Goal: Information Seeking & Learning: Check status

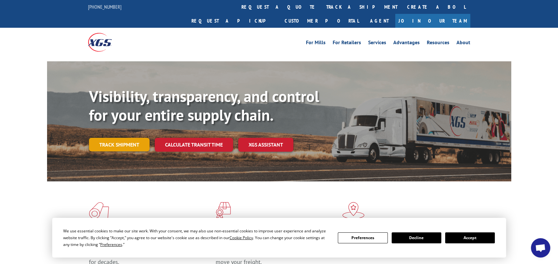
click at [126, 138] on link "Track shipment" at bounding box center [119, 145] width 61 height 14
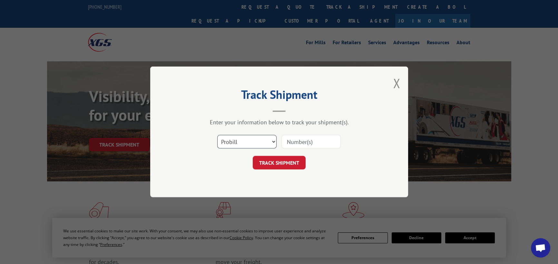
click at [241, 142] on select "Select category... Probill BOL PO" at bounding box center [246, 142] width 59 height 14
select select "bol"
click at [217, 135] on select "Select category... Probill BOL PO" at bounding box center [246, 142] width 59 height 14
click at [310, 147] on input at bounding box center [310, 142] width 59 height 14
type input "54395029"
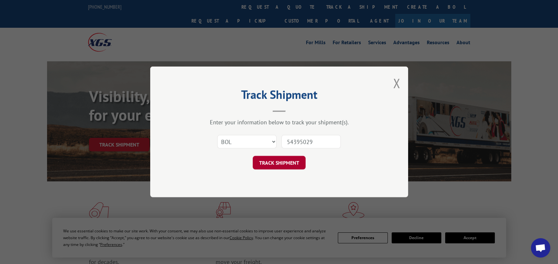
click at [283, 167] on button "TRACK SHIPMENT" at bounding box center [279, 163] width 53 height 14
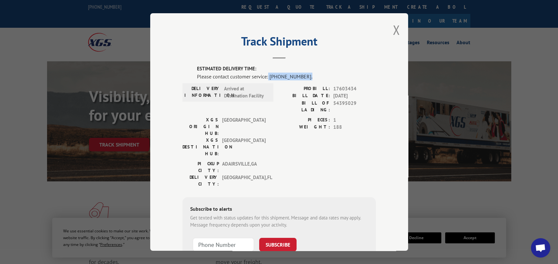
drag, startPoint x: 266, startPoint y: 78, endPoint x: 318, endPoint y: 77, distance: 52.2
click at [318, 77] on div "Please contact customer service: [PHONE_NUMBER]." at bounding box center [286, 76] width 179 height 8
click at [318, 76] on div "Please contact customer service: [PHONE_NUMBER]." at bounding box center [286, 76] width 179 height 8
click at [399, 28] on div "Track Shipment ESTIMATED DELIVERY TIME: Please contact customer service: [PHONE…" at bounding box center [279, 131] width 258 height 237
click at [395, 28] on button "Close modal" at bounding box center [396, 29] width 7 height 17
